Goal: Task Accomplishment & Management: Manage account settings

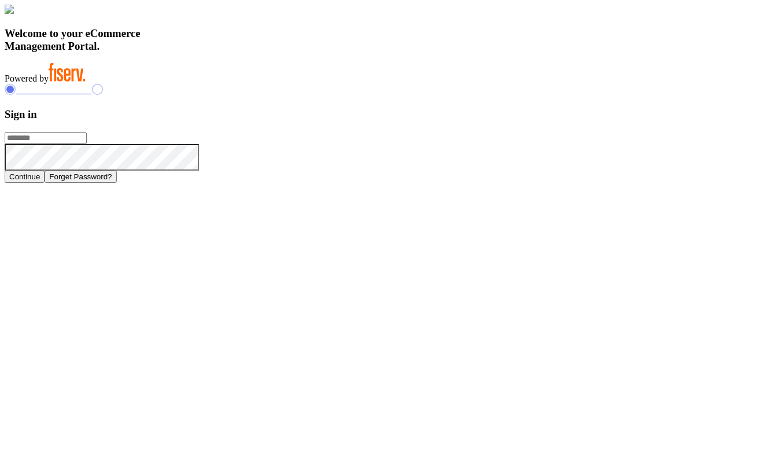
click at [87, 144] on input "text" at bounding box center [46, 138] width 82 height 12
paste input "**********"
type input "**********"
click at [45, 183] on button "Continue" at bounding box center [25, 177] width 40 height 12
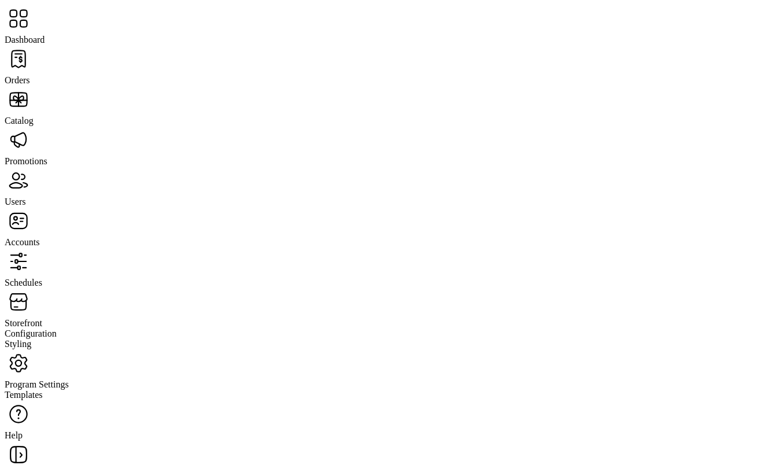
click at [65, 288] on div "Storefront" at bounding box center [383, 308] width 757 height 41
click at [57, 329] on span "Configuration" at bounding box center [31, 334] width 52 height 10
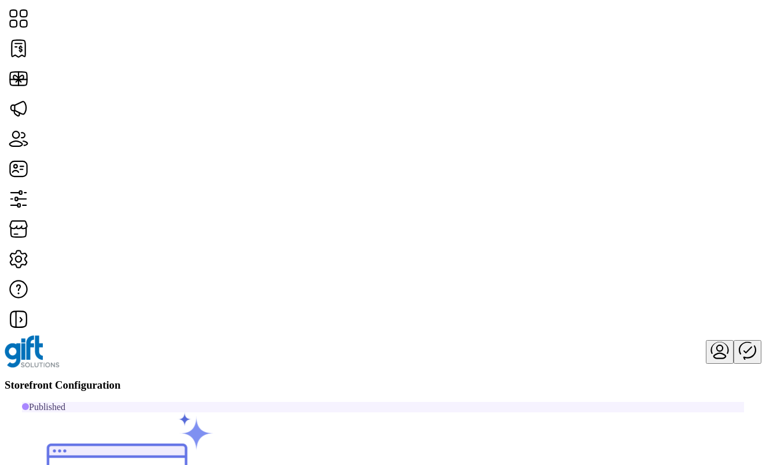
click at [682, 241] on span "Card Display Settings" at bounding box center [668, 236] width 81 height 9
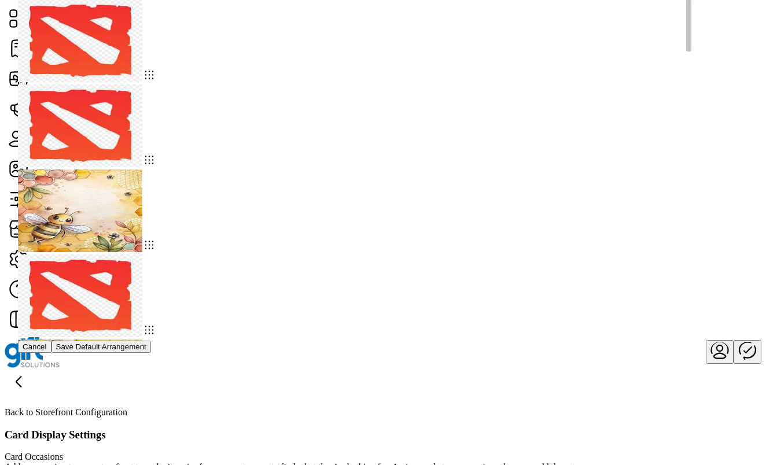
drag, startPoint x: 454, startPoint y: 308, endPoint x: 283, endPoint y: 181, distance: 213.0
drag, startPoint x: 339, startPoint y: 220, endPoint x: 184, endPoint y: 114, distance: 188.1
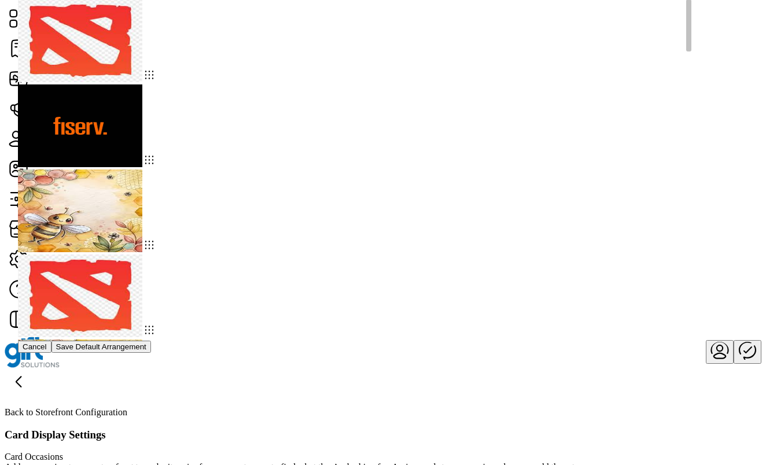
click at [142, 425] on img at bounding box center [80, 466] width 124 height 83
drag, startPoint x: 326, startPoint y: 203, endPoint x: 175, endPoint y: 111, distance: 177.3
